Goal: Task Accomplishment & Management: Manage account settings

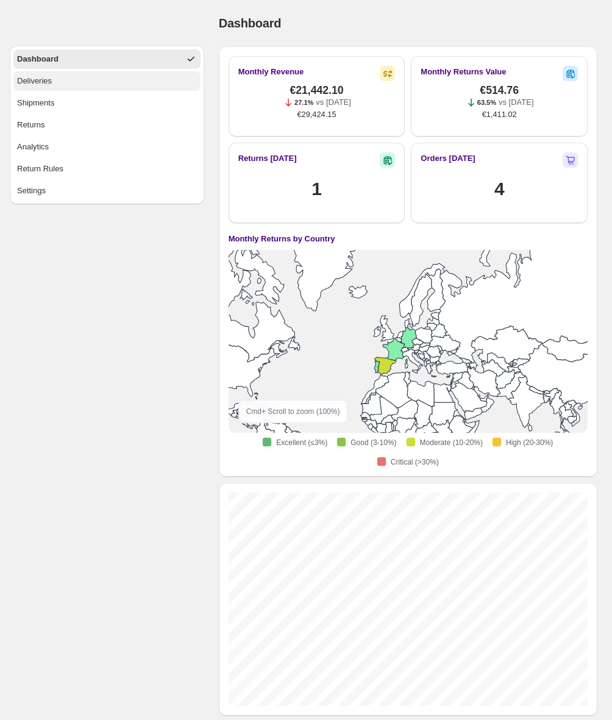
click at [48, 82] on div "Deliveries" at bounding box center [34, 81] width 35 height 12
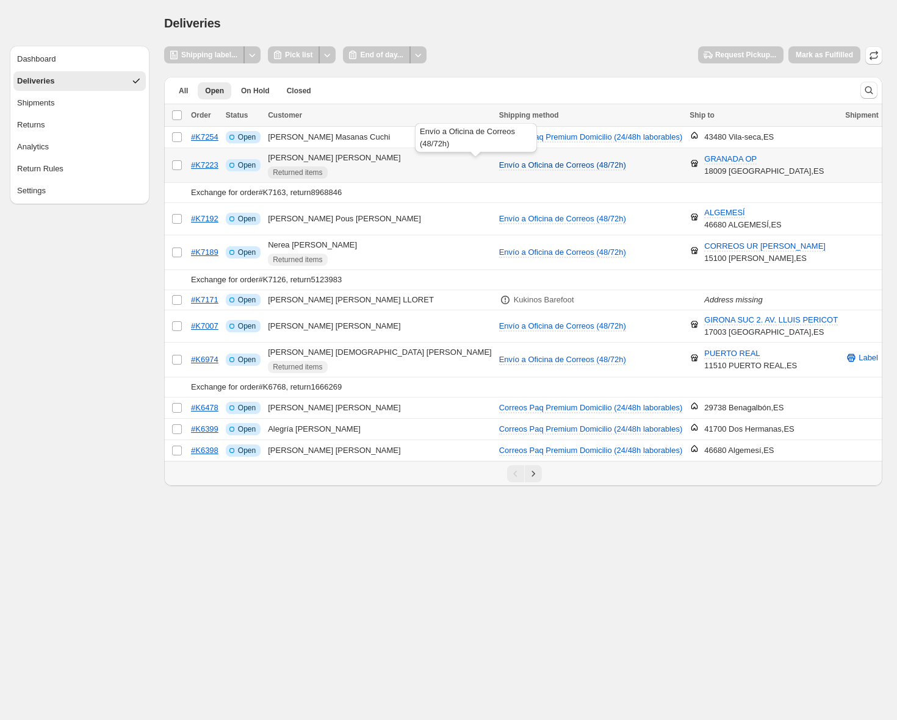
click at [500, 167] on span "Envío a Oficina de Correos (48/72h)" at bounding box center [562, 164] width 127 height 9
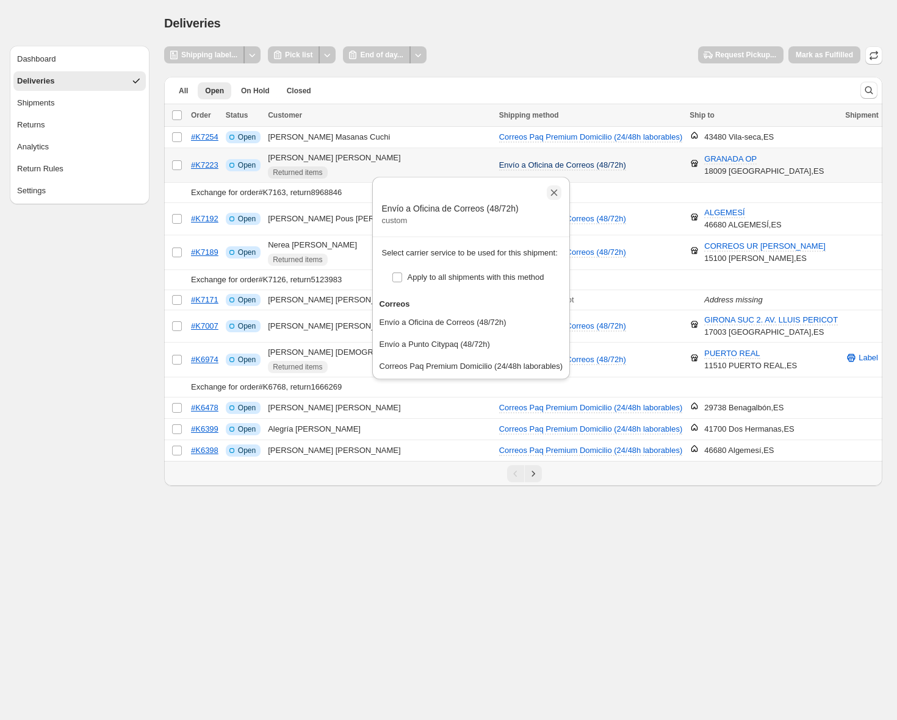
click at [557, 194] on icon "Close" at bounding box center [554, 193] width 7 height 7
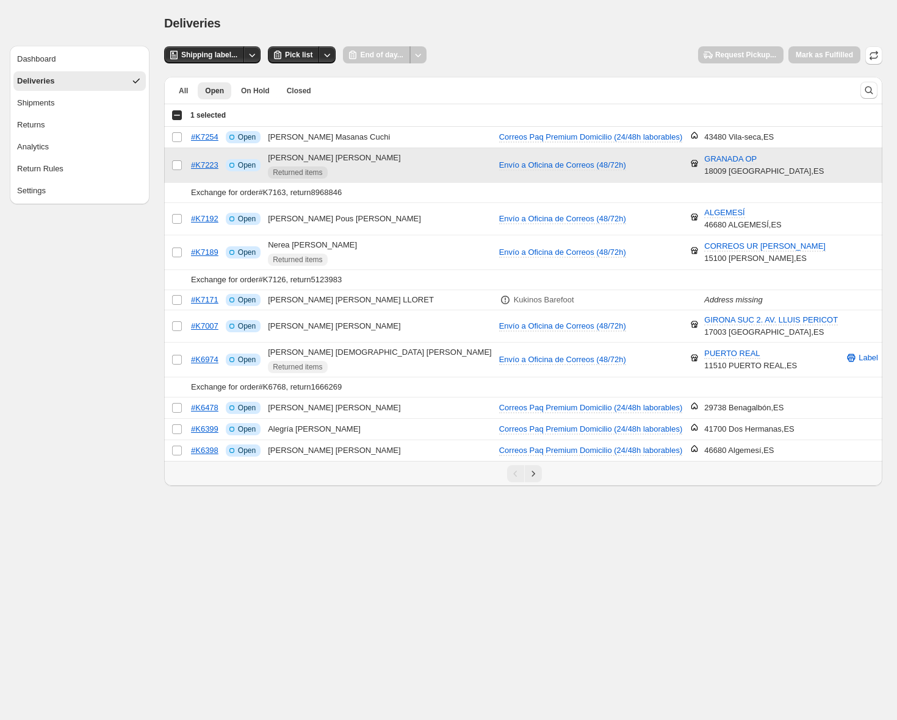
click at [182, 165] on td "Select order" at bounding box center [175, 165] width 23 height 35
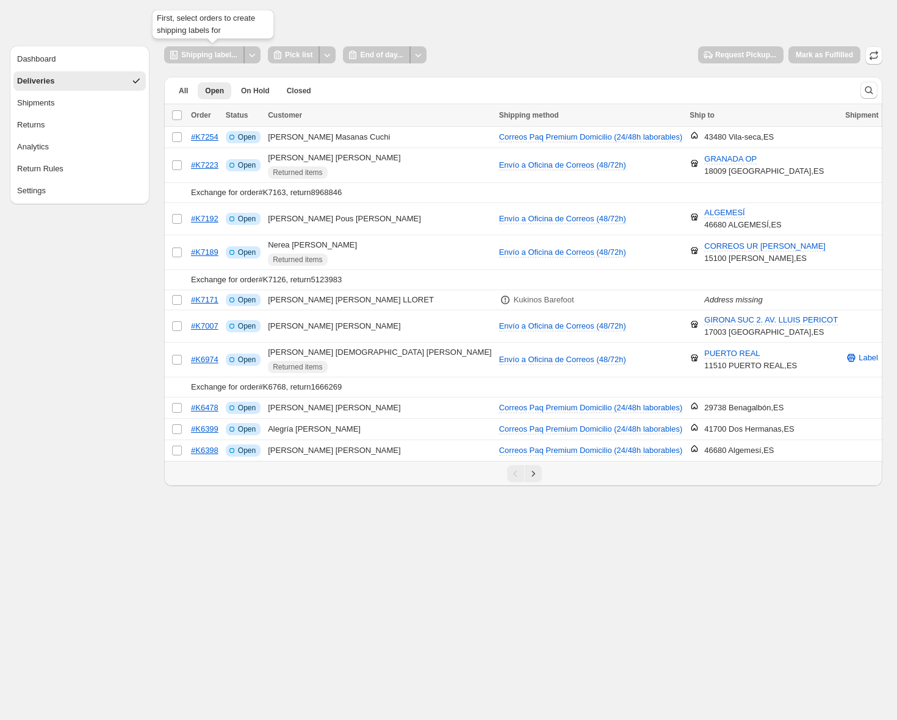
click at [226, 53] on div "Shipping label..." at bounding box center [204, 54] width 81 height 17
click at [204, 56] on div "Shipping label..." at bounding box center [204, 54] width 81 height 17
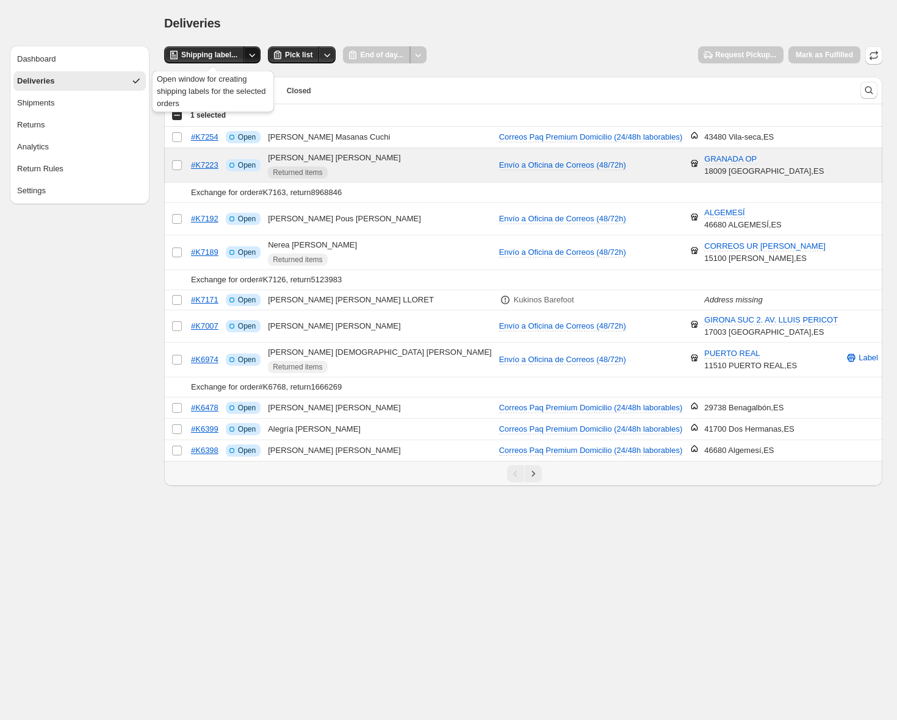
click at [255, 57] on icon "Other actions" at bounding box center [252, 55] width 12 height 12
click at [257, 54] on icon "Other actions" at bounding box center [252, 55] width 12 height 12
click at [206, 56] on span "Shipping label..." at bounding box center [209, 55] width 56 height 10
click at [212, 54] on span "Shipping label..." at bounding box center [209, 55] width 56 height 10
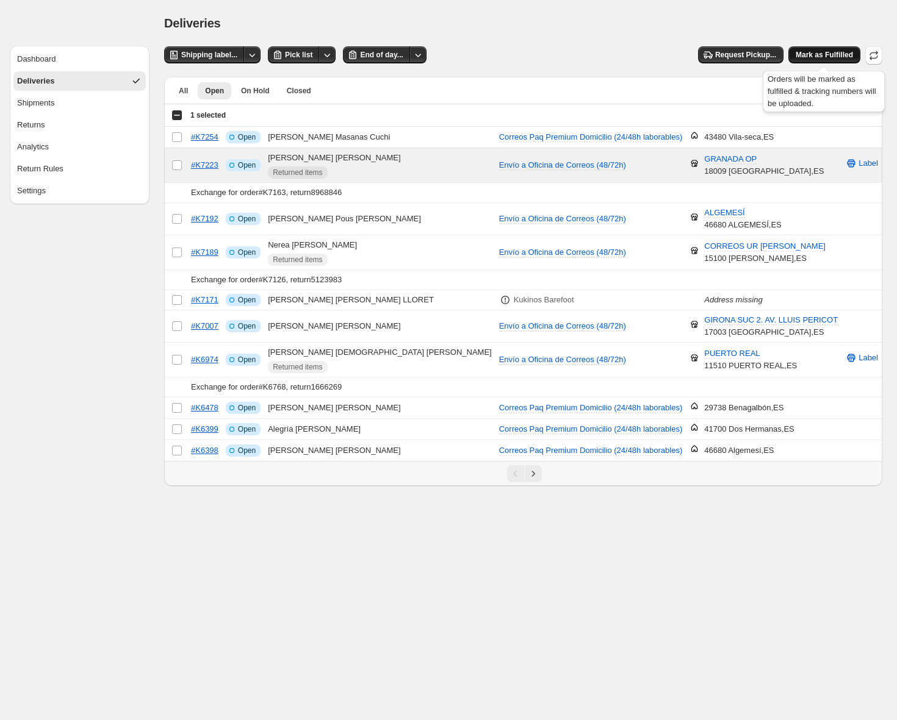
click at [618, 55] on span "Mark as Fulfilled" at bounding box center [823, 55] width 57 height 10
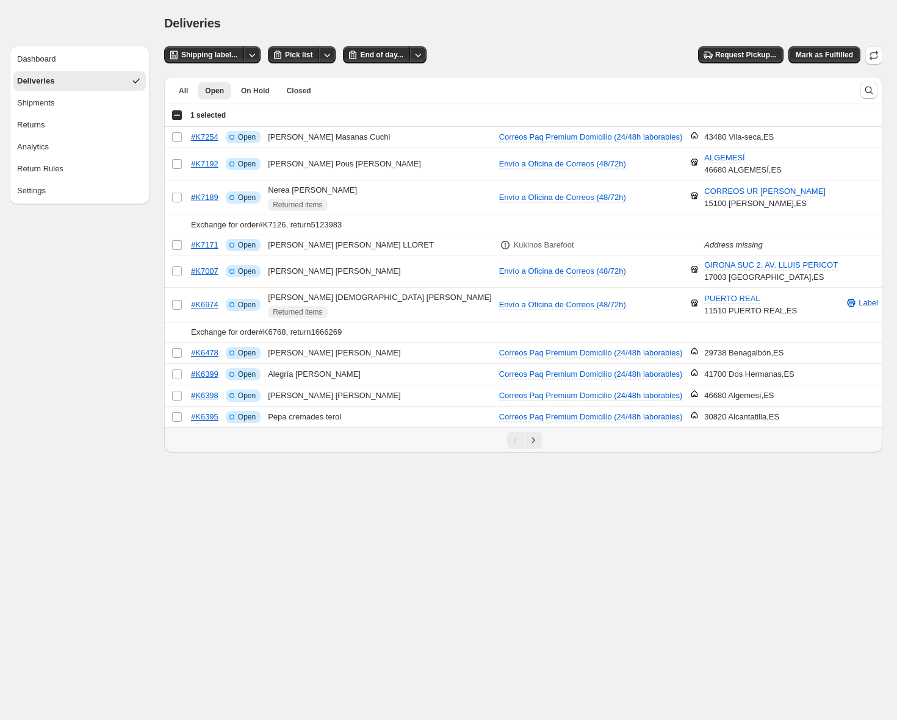
click at [505, 40] on div "Deliveries. This page is ready Deliveries" at bounding box center [523, 23] width 718 height 46
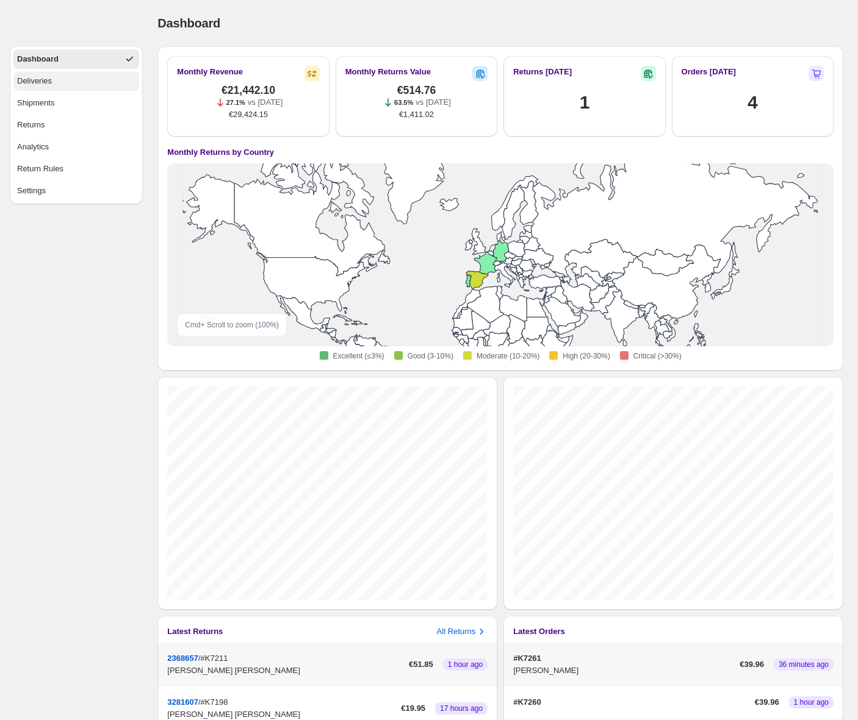
click at [61, 85] on button "Deliveries" at bounding box center [76, 81] width 126 height 20
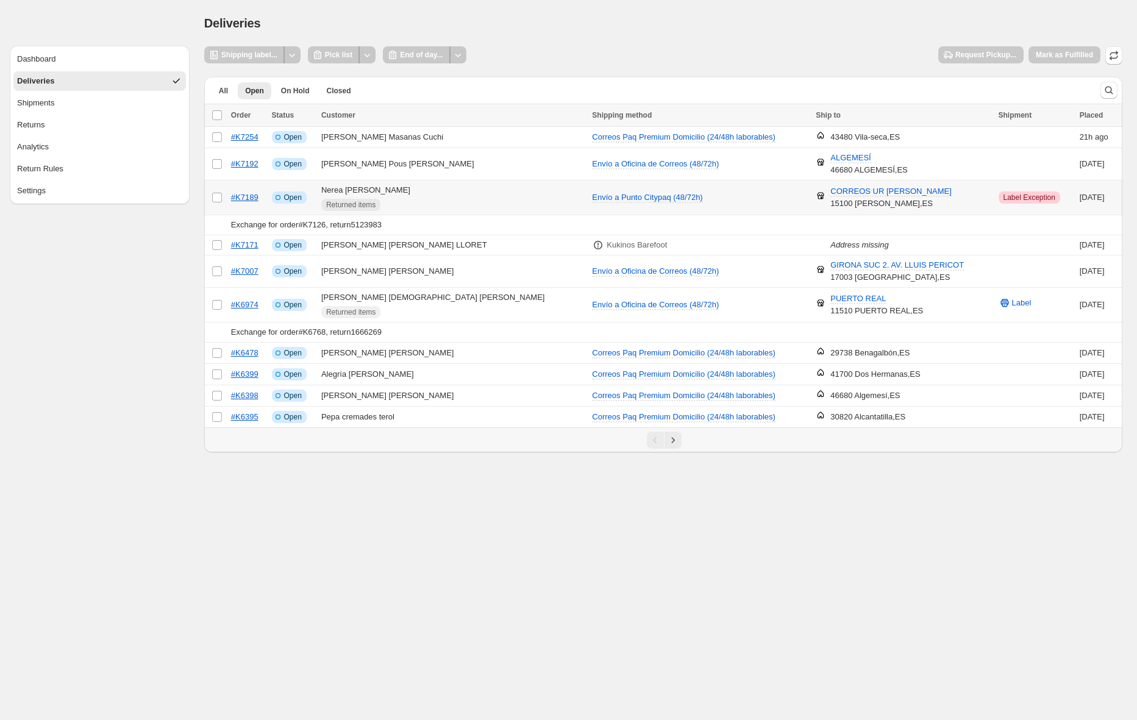
click at [864, 195] on span "Label Exception" at bounding box center [1030, 198] width 52 height 10
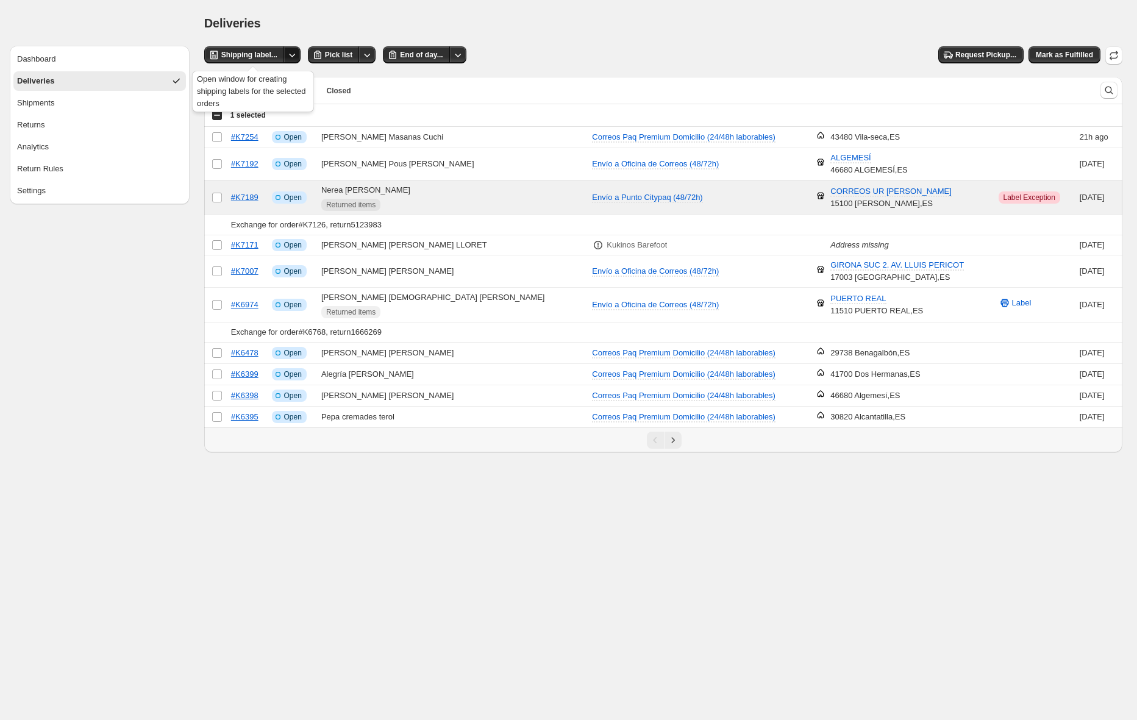
click at [296, 56] on icon "Other actions" at bounding box center [292, 55] width 12 height 12
click at [281, 77] on span "Send to printer" at bounding box center [269, 80] width 52 height 9
click at [255, 51] on span "Shipping label..." at bounding box center [249, 55] width 56 height 10
click at [592, 195] on span "Envío a Punto Citypaq (48/72h)" at bounding box center [647, 197] width 110 height 9
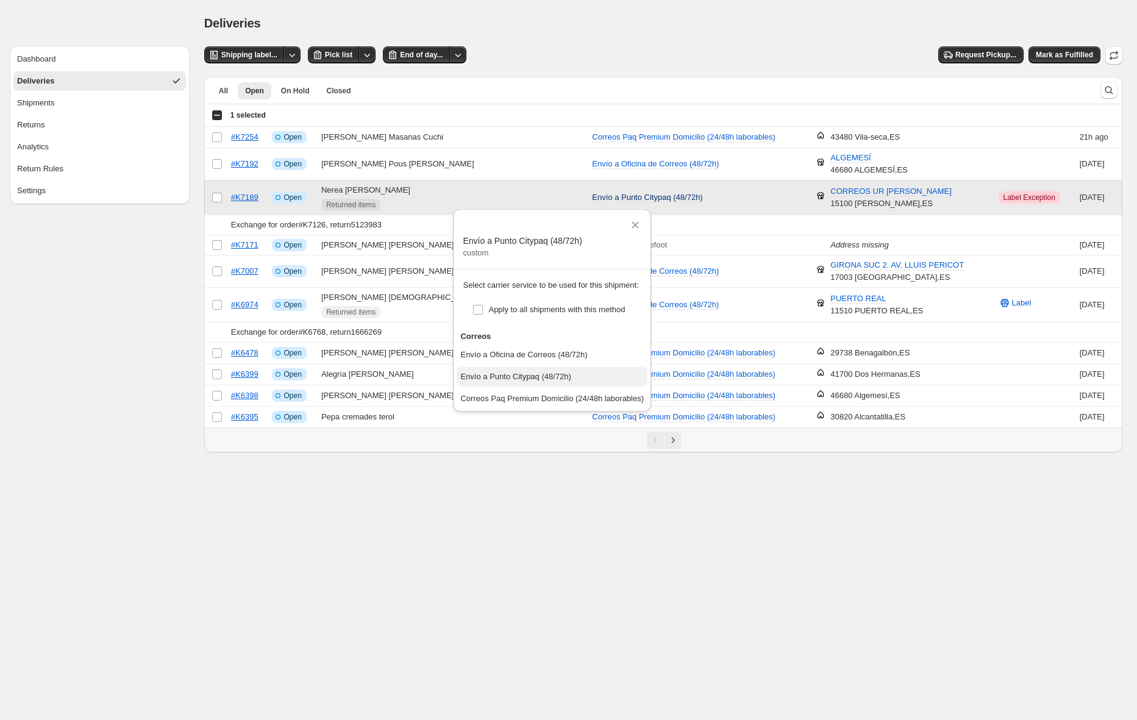
click at [583, 373] on button "Envío a Punto Citypaq (48/72h)" at bounding box center [552, 377] width 191 height 20
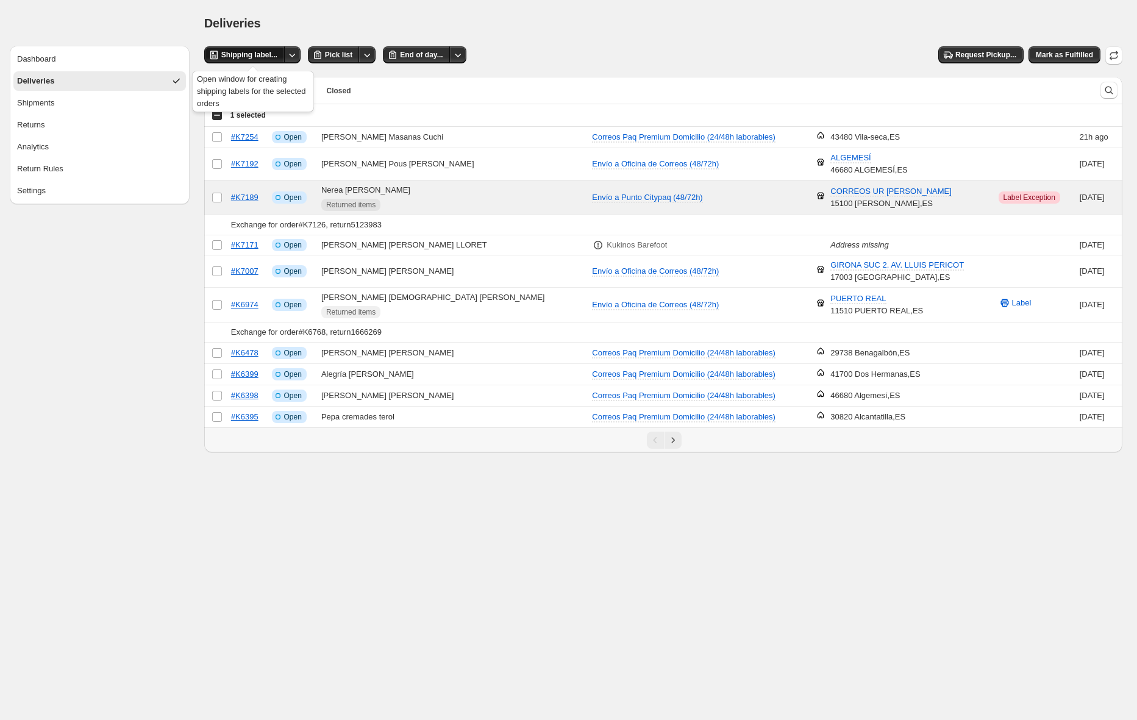
click at [226, 59] on span "Shipping label..." at bounding box center [249, 55] width 56 height 10
click at [822, 51] on div "Shipping label... Pick list End of day... Request Pickup... [PERSON_NAME] as Fu…" at bounding box center [663, 55] width 919 height 18
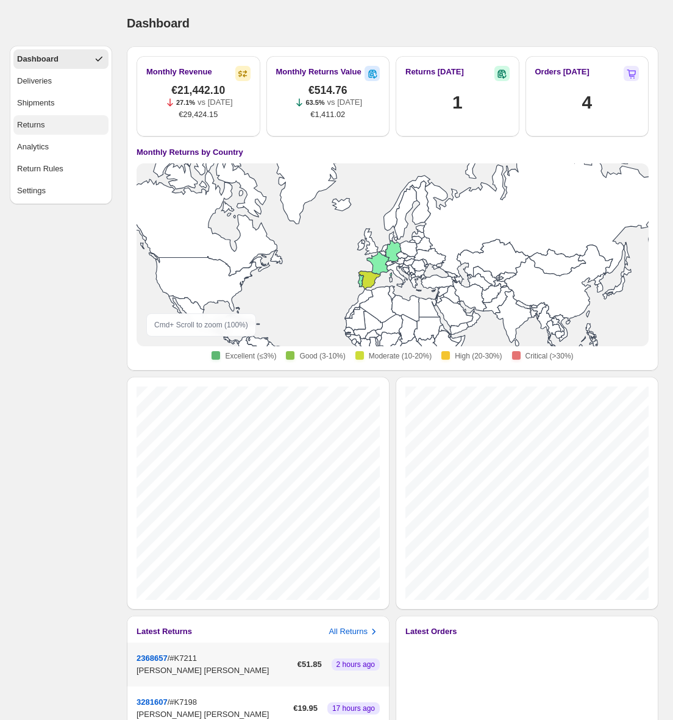
click at [38, 127] on div "Returns" at bounding box center [31, 125] width 28 height 12
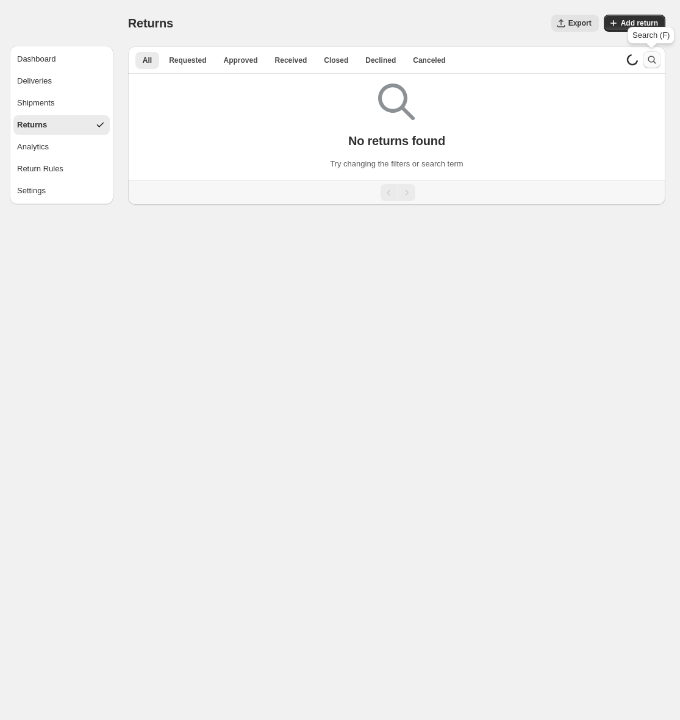
click at [651, 59] on icon "Search and filter results" at bounding box center [652, 60] width 12 height 12
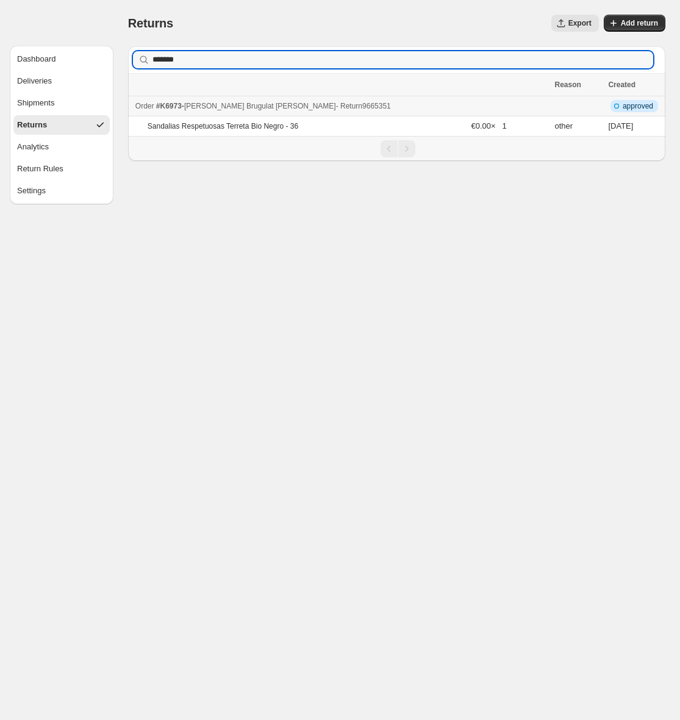
type input "*******"
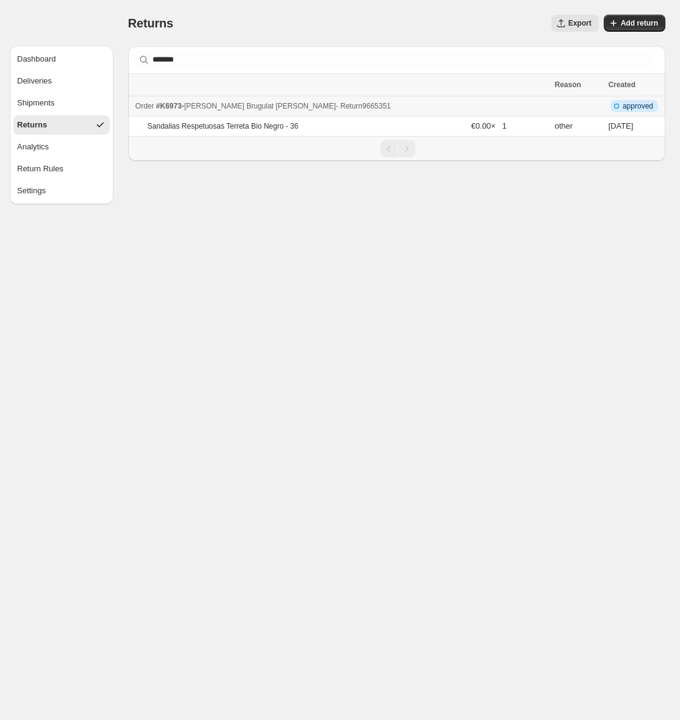
click at [356, 109] on div "Order #K6973 - Estel Brugulat Roselló - Return 9665351" at bounding box center [341, 106] width 412 height 12
